Goal: Information Seeking & Learning: Find specific page/section

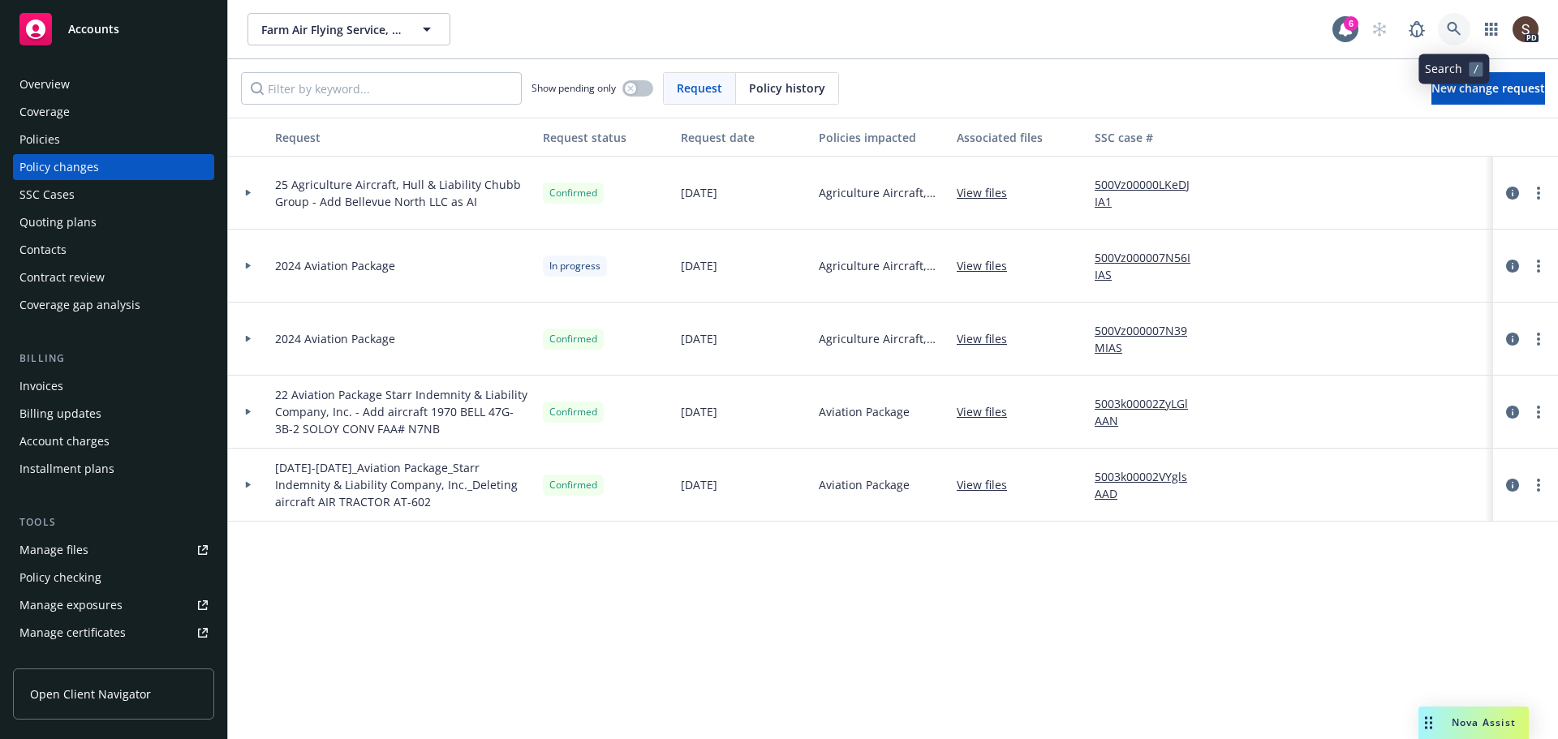
click at [1451, 31] on icon at bounding box center [1454, 29] width 14 height 14
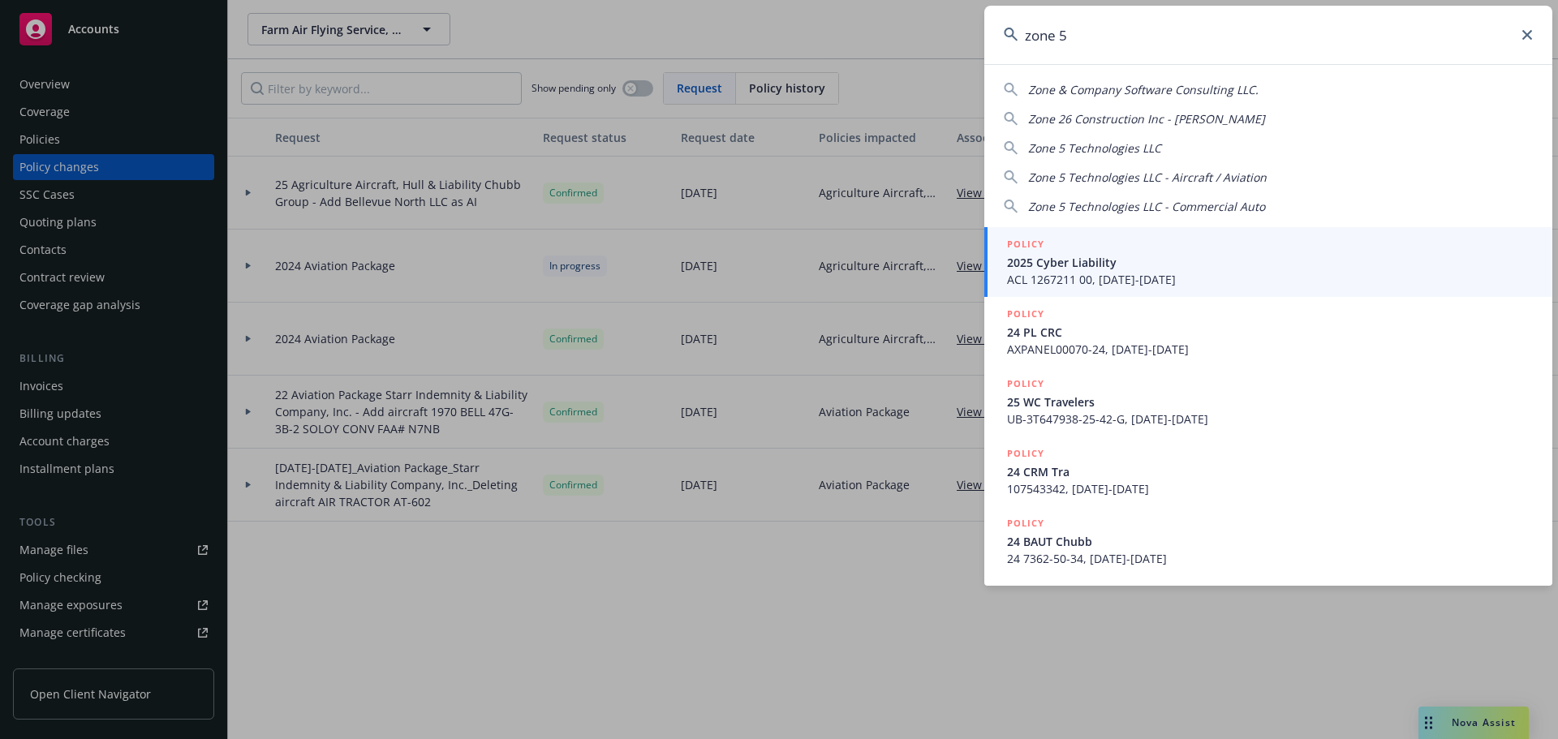
click at [1133, 145] on span "Zone 5 Technologies LLC" at bounding box center [1094, 147] width 133 height 15
type input "Zone 5 Technologies LLC"
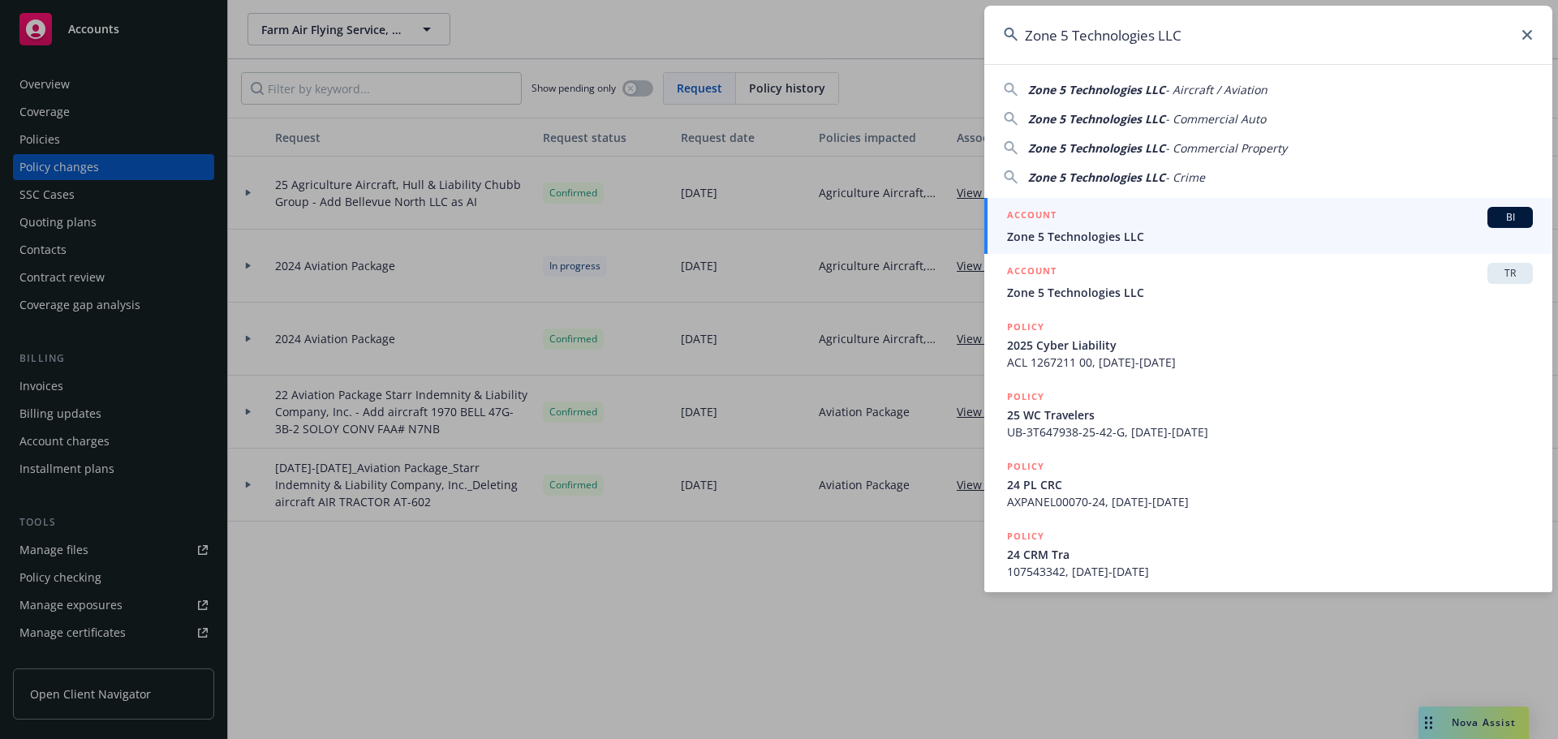
click at [1056, 235] on span "Zone 5 Technologies LLC" at bounding box center [1270, 236] width 526 height 17
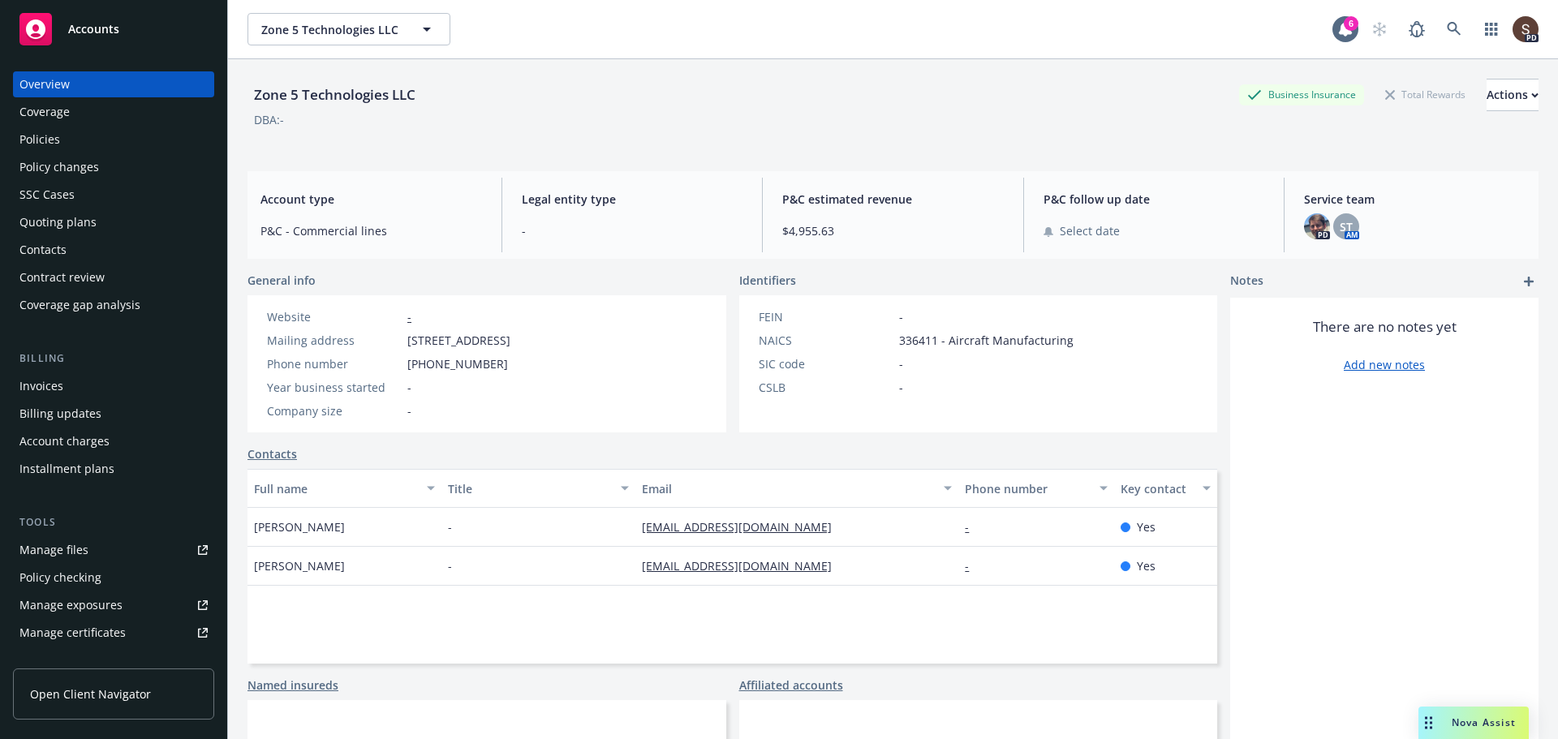
click at [64, 139] on div "Policies" at bounding box center [113, 140] width 188 height 26
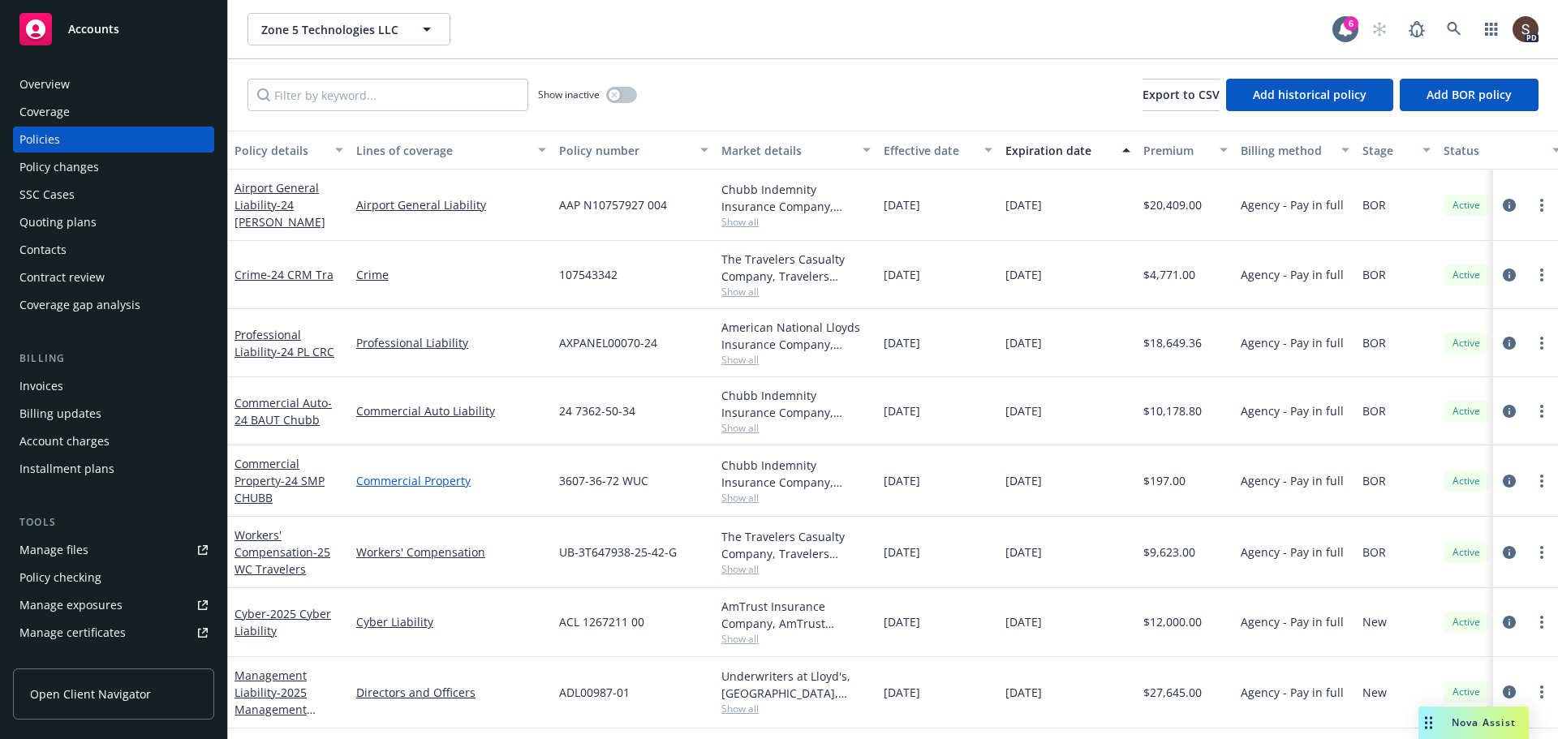
click at [424, 484] on link "Commercial Property" at bounding box center [451, 480] width 190 height 17
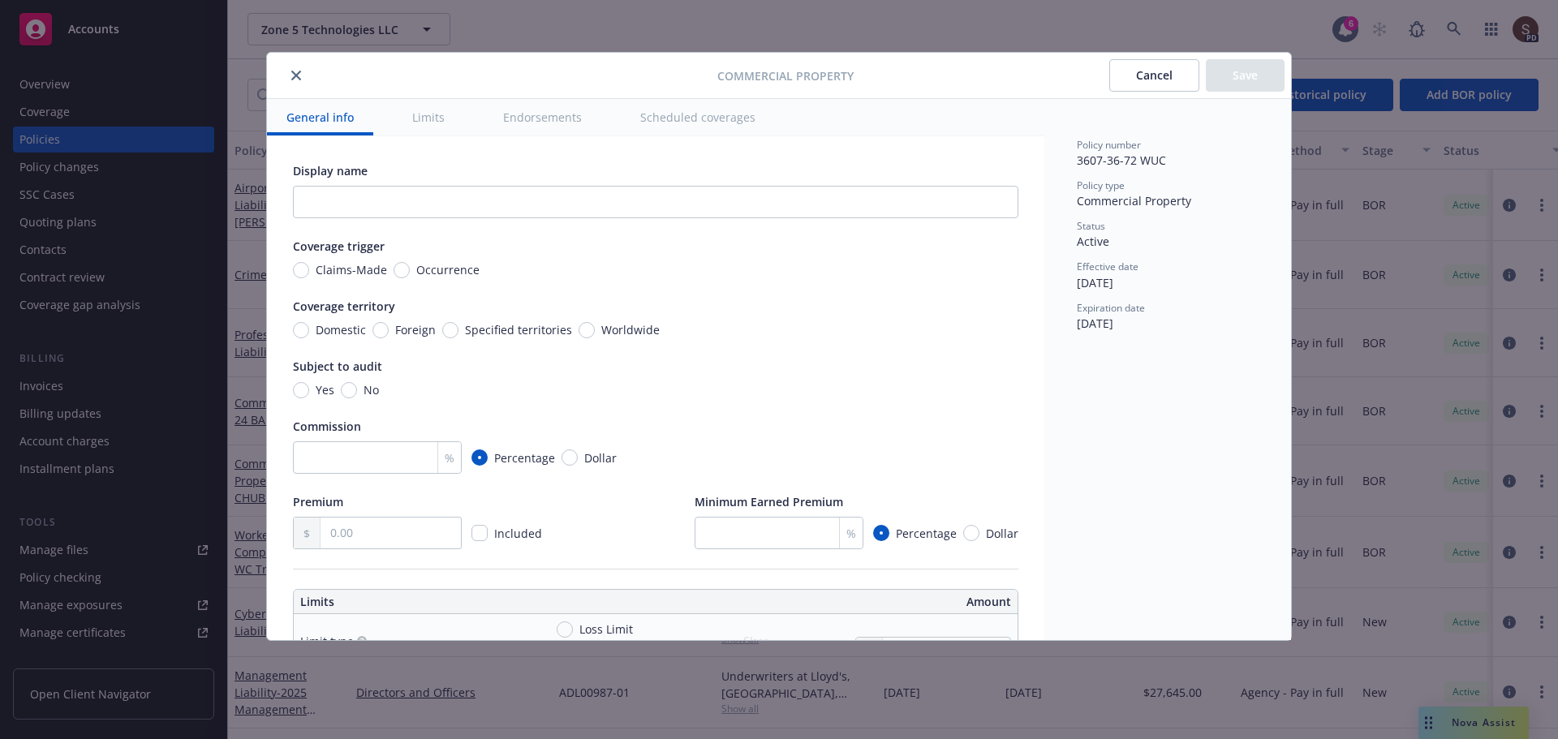
click at [287, 75] on button "close" at bounding box center [295, 75] width 19 height 19
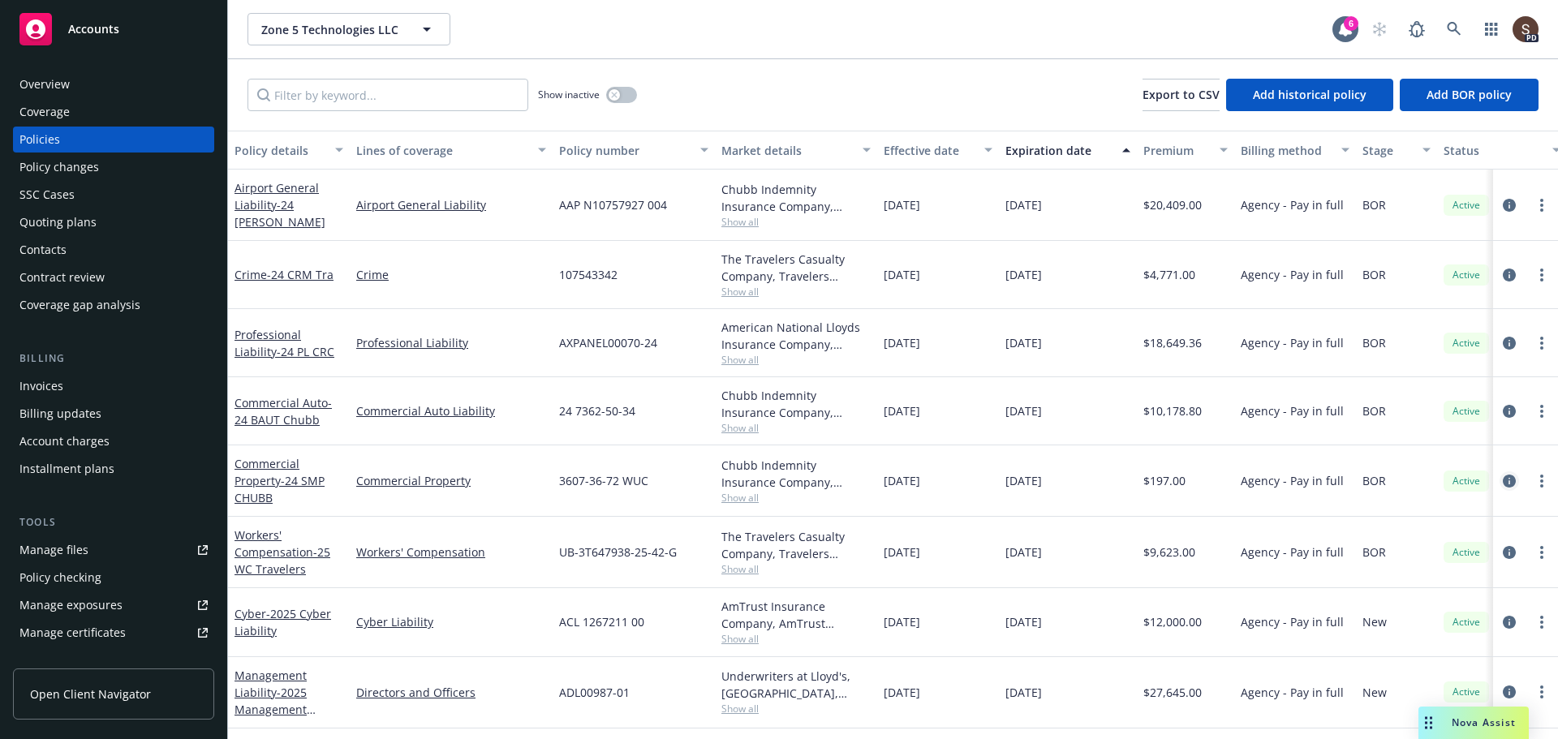
click at [1503, 481] on icon "circleInformation" at bounding box center [1509, 481] width 13 height 13
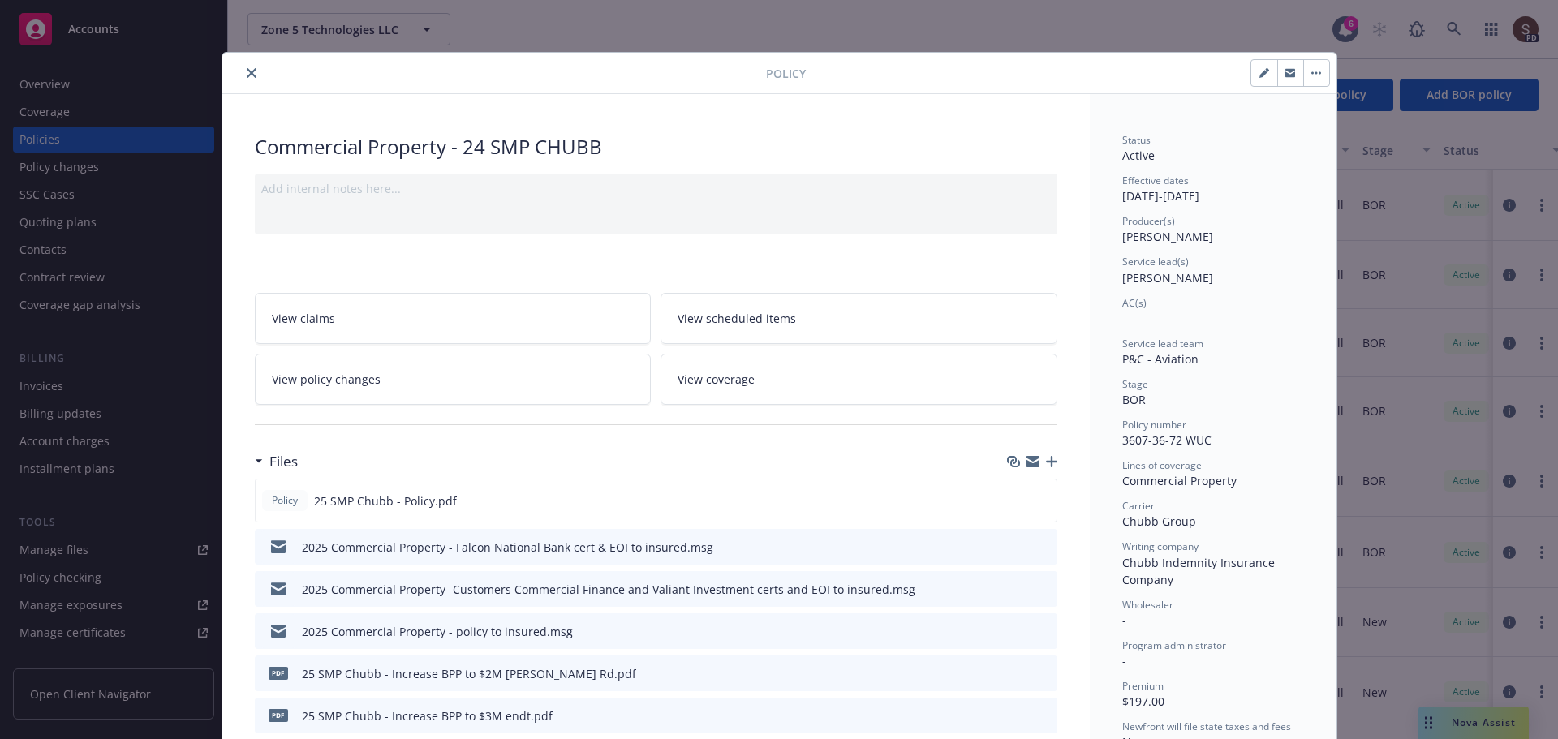
click at [702, 393] on link "View coverage" at bounding box center [858, 379] width 397 height 51
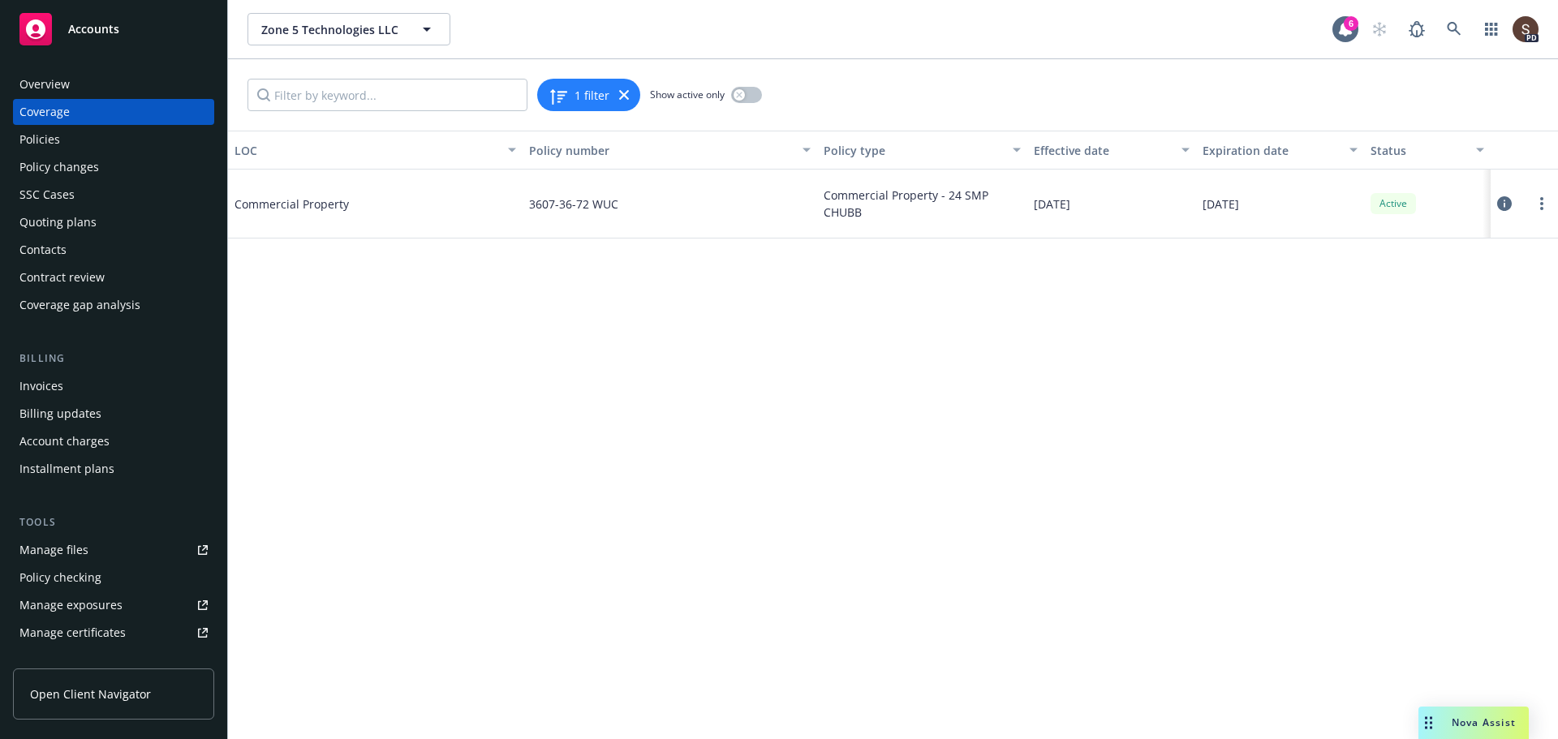
click at [1503, 202] on icon at bounding box center [1504, 203] width 15 height 15
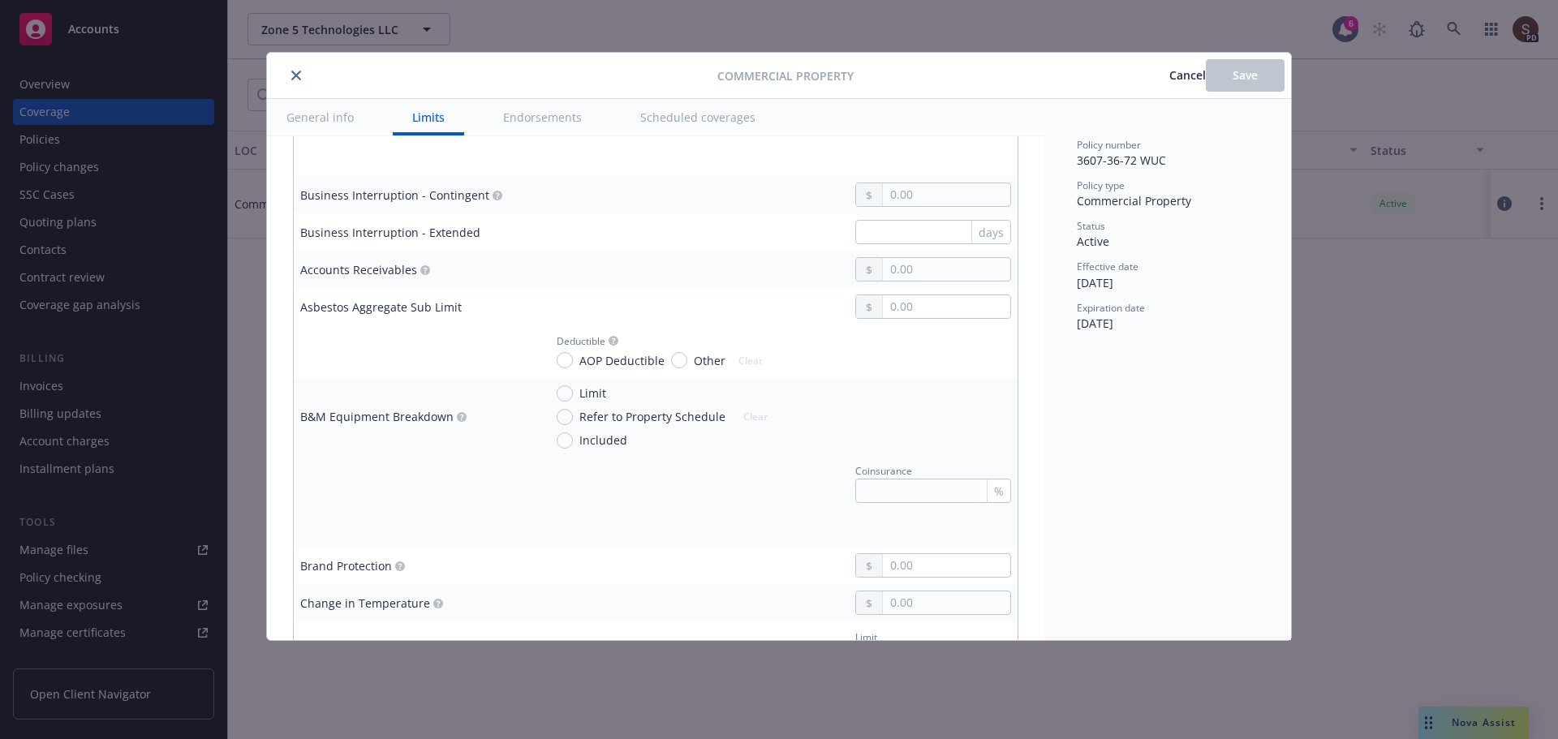
scroll to position [325, 0]
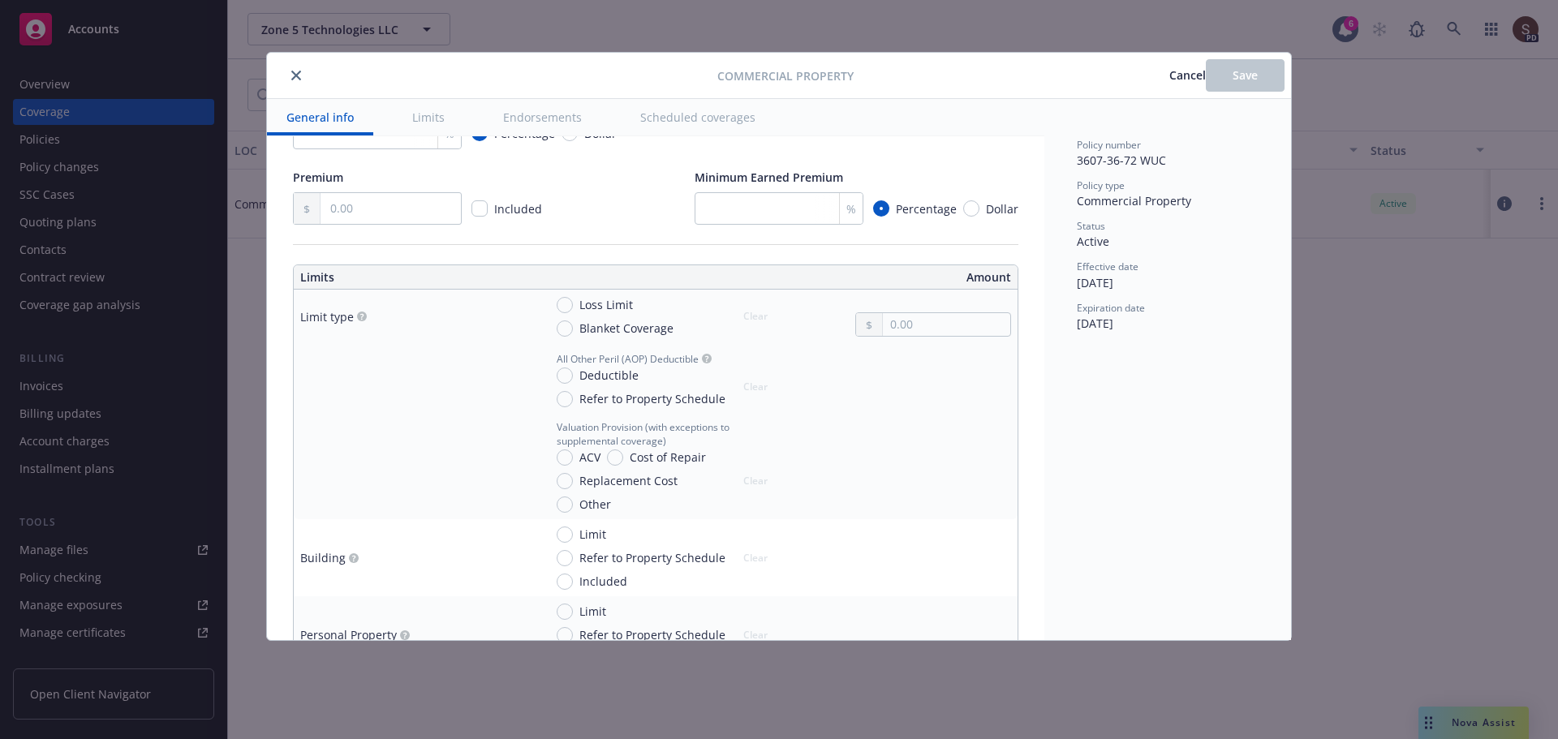
click at [295, 79] on icon "close" at bounding box center [296, 76] width 10 height 10
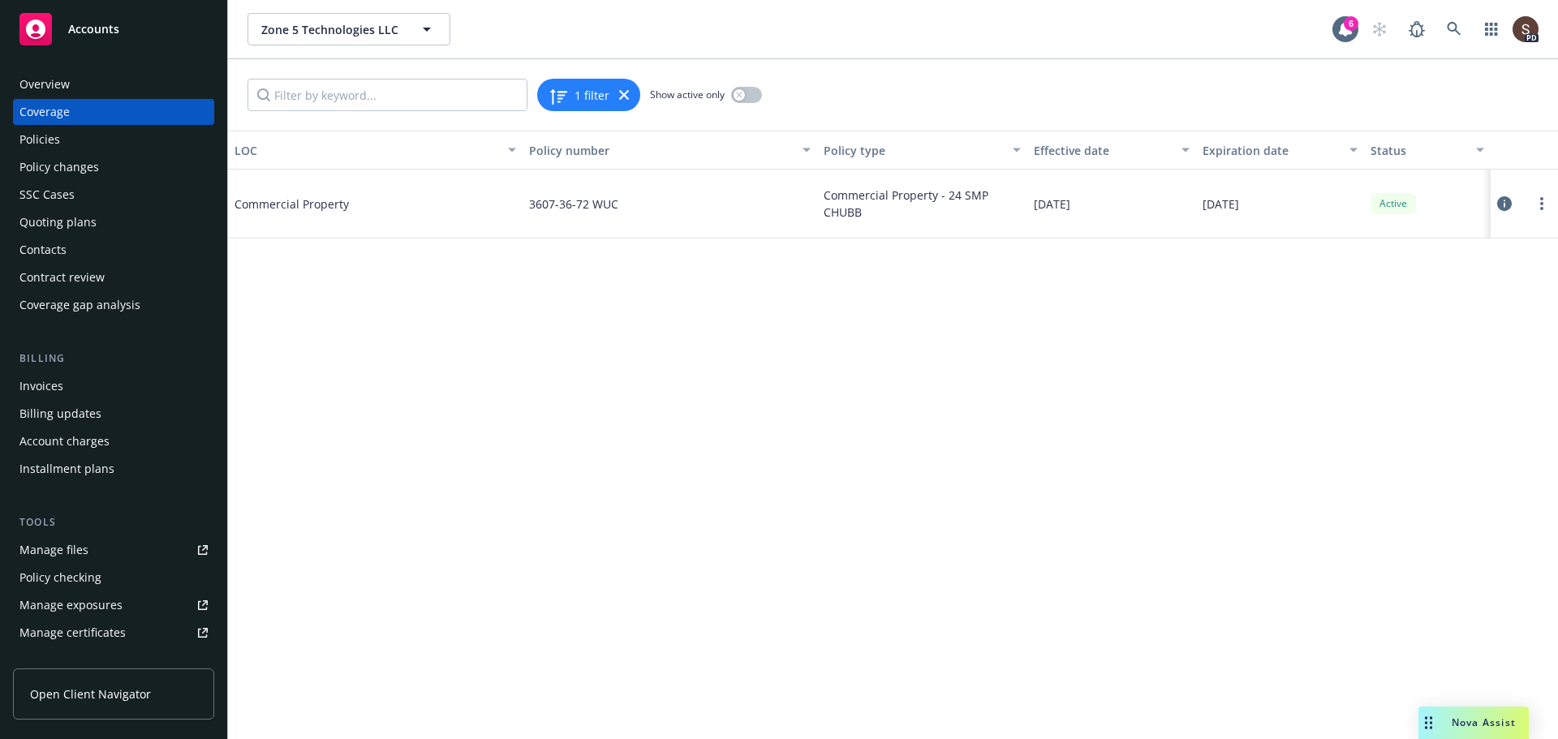
click at [49, 133] on div "Policies" at bounding box center [39, 140] width 41 height 26
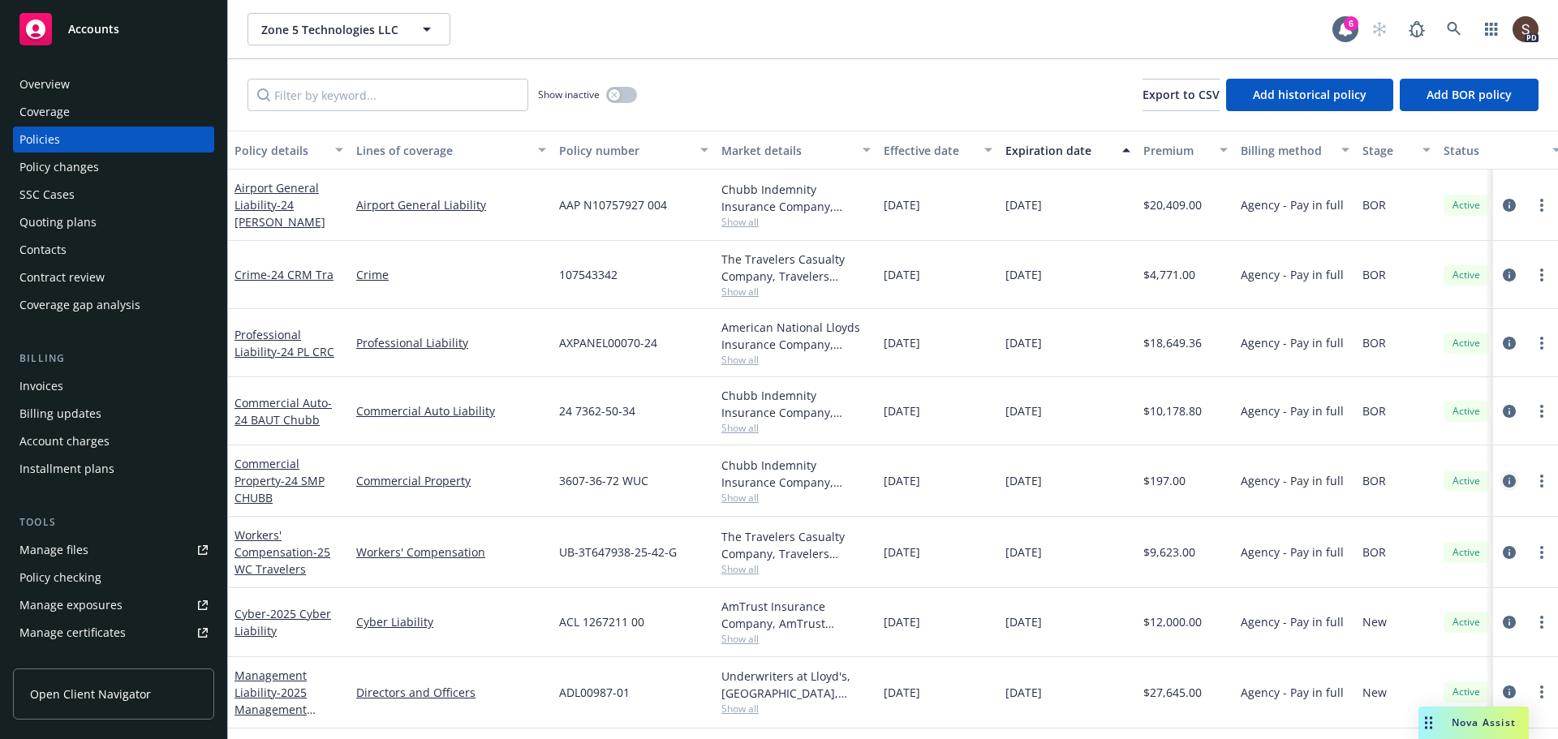
click at [1503, 476] on icon "circleInformation" at bounding box center [1509, 481] width 13 height 13
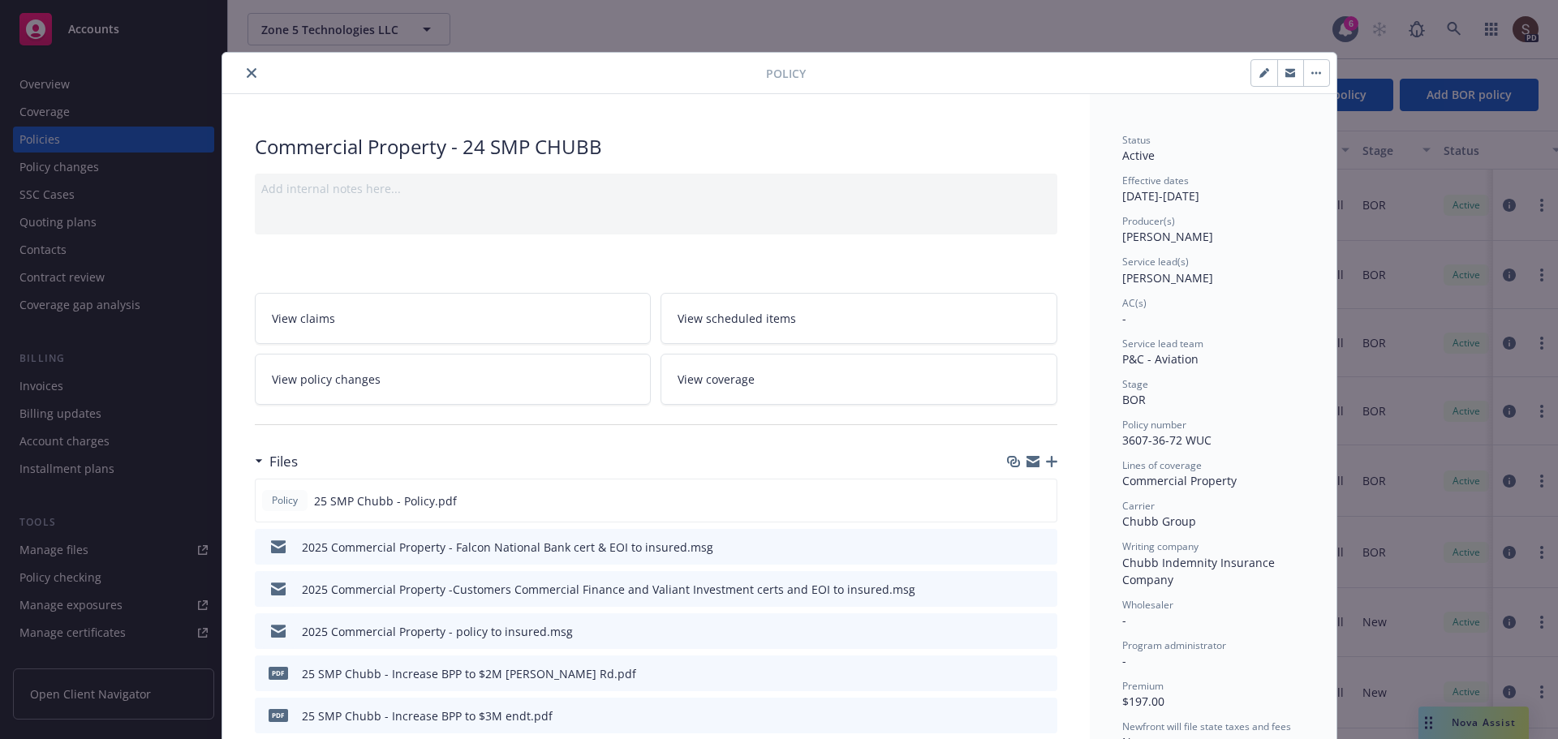
scroll to position [49, 0]
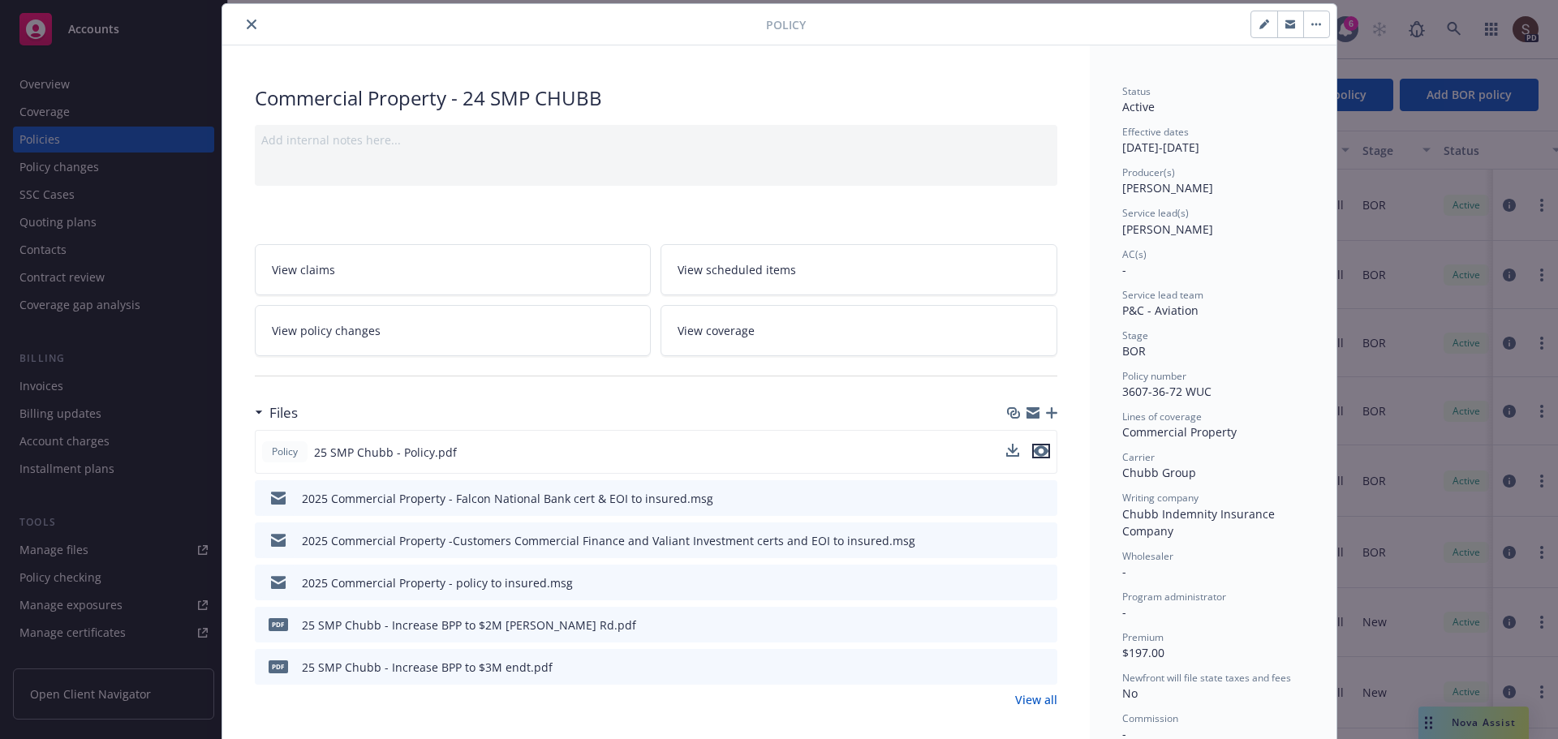
click at [1034, 447] on icon "preview file" at bounding box center [1041, 450] width 15 height 11
